Goal: Check status: Check status

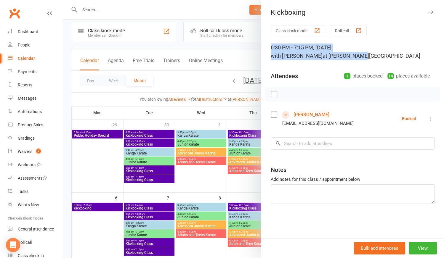
scroll to position [6, 0]
click at [193, 84] on div at bounding box center [253, 129] width 381 height 258
